Goal: Information Seeking & Learning: Learn about a topic

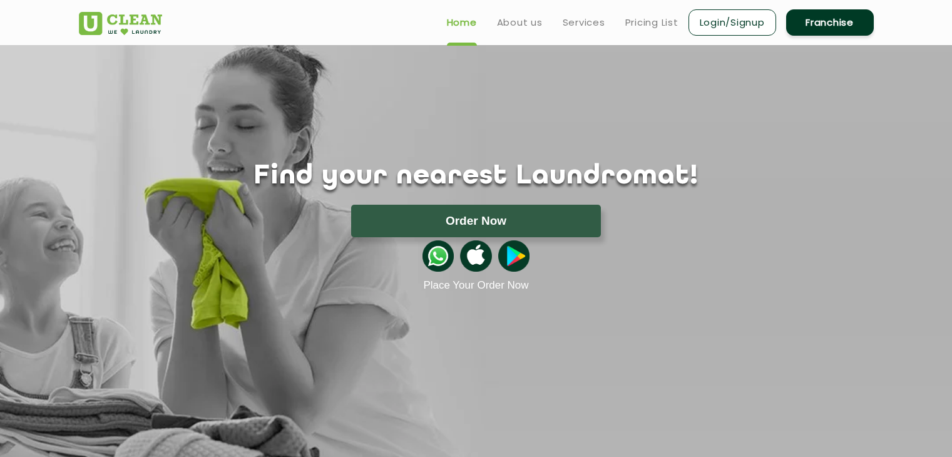
scroll to position [472, 0]
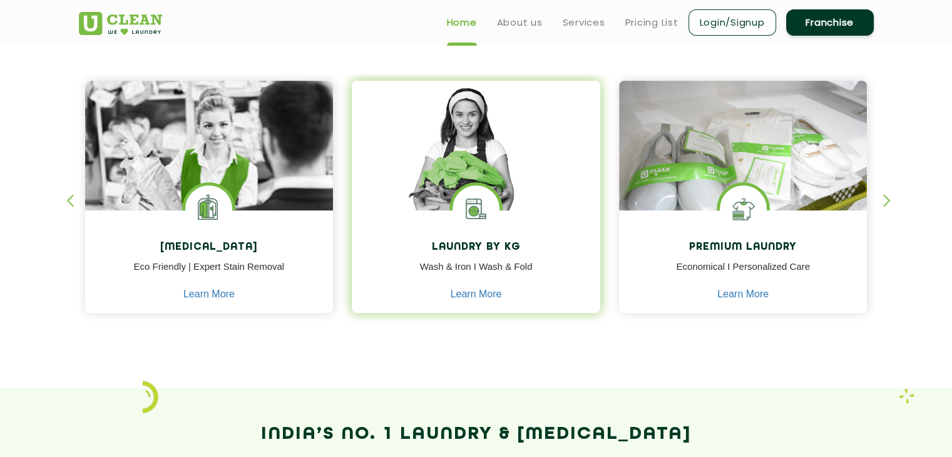
scroll to position [501, 0]
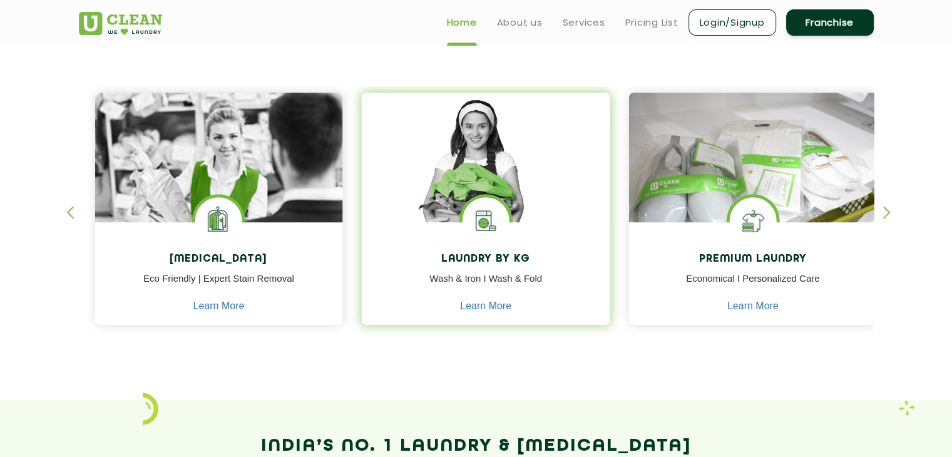
drag, startPoint x: 428, startPoint y: 255, endPoint x: 457, endPoint y: 266, distance: 30.7
click at [458, 266] on div "Laundry by Kg Wash & Iron I Wash & Fold Learn More" at bounding box center [486, 275] width 249 height 106
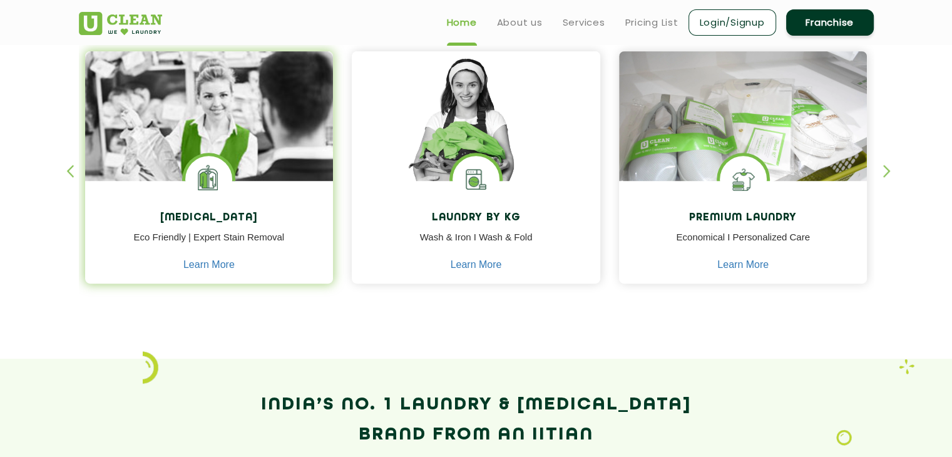
scroll to position [563, 0]
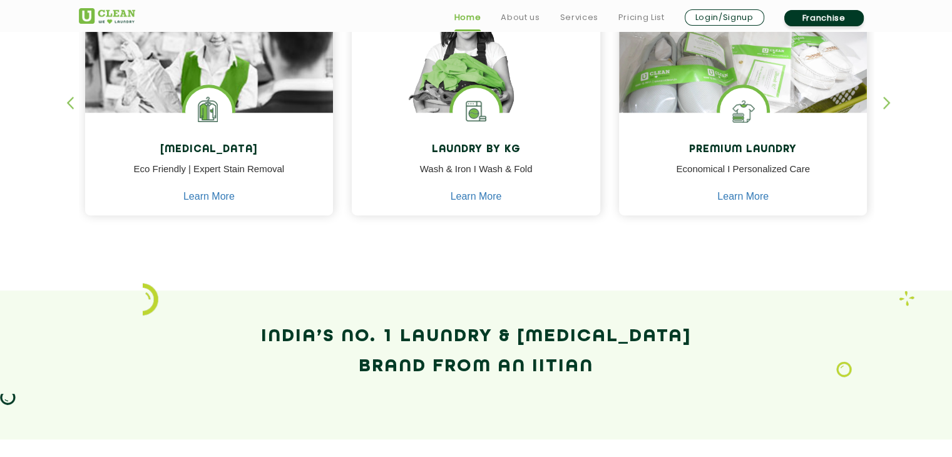
scroll to position [626, 0]
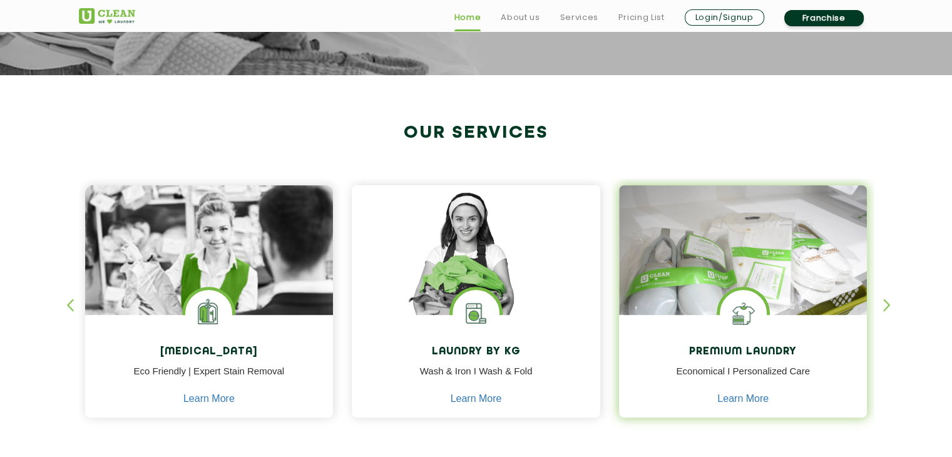
scroll to position [438, 0]
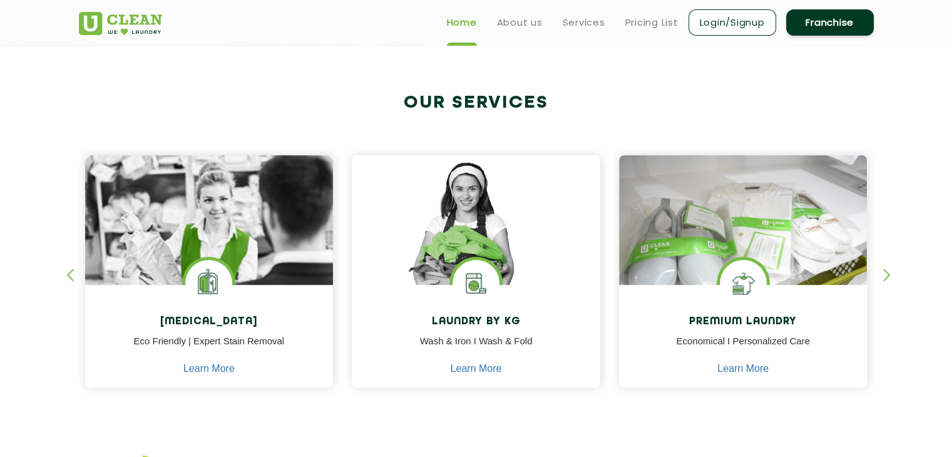
click at [885, 279] on div "button" at bounding box center [892, 286] width 19 height 34
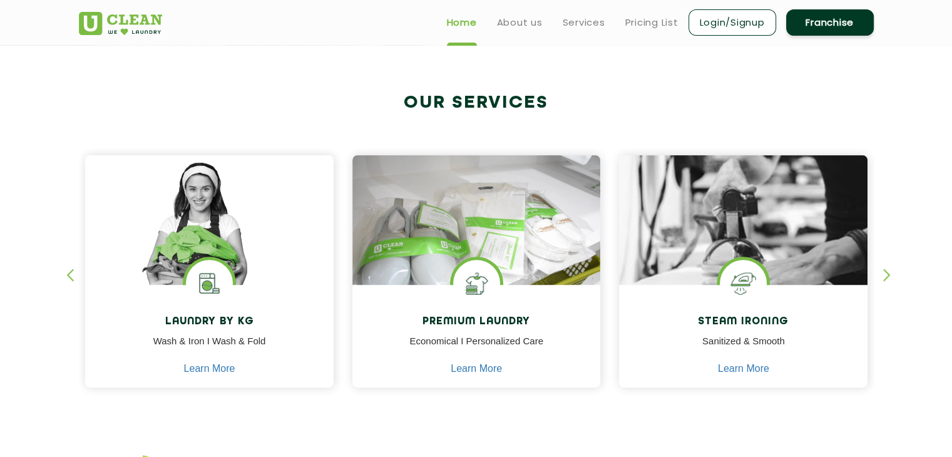
click at [885, 279] on div "button" at bounding box center [892, 286] width 19 height 34
click at [886, 277] on div "button" at bounding box center [892, 286] width 19 height 34
click at [884, 274] on div "button" at bounding box center [892, 286] width 19 height 34
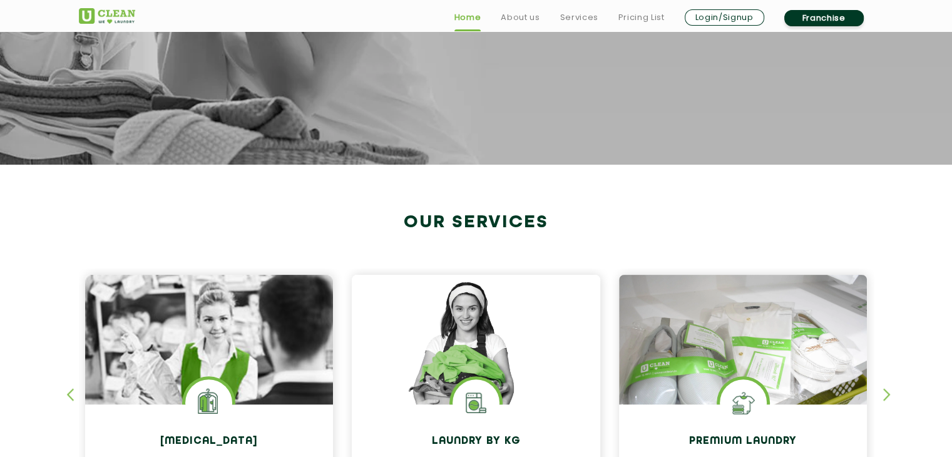
scroll to position [438, 0]
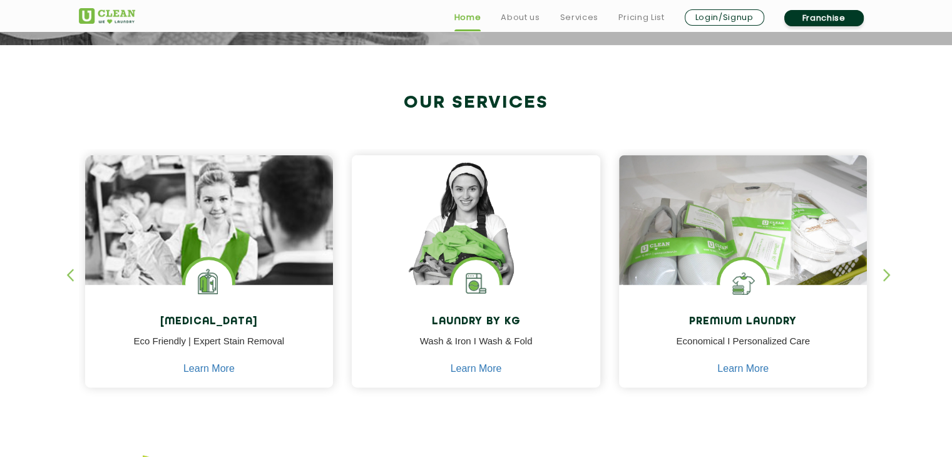
click at [881, 274] on div "Dry Cleaning Eco Friendly | Expert Stain Removal Learn More Dry Cleaning Eco Fr…" at bounding box center [476, 260] width 814 height 310
click at [885, 280] on div "button" at bounding box center [892, 286] width 19 height 34
